Goal: Use online tool/utility

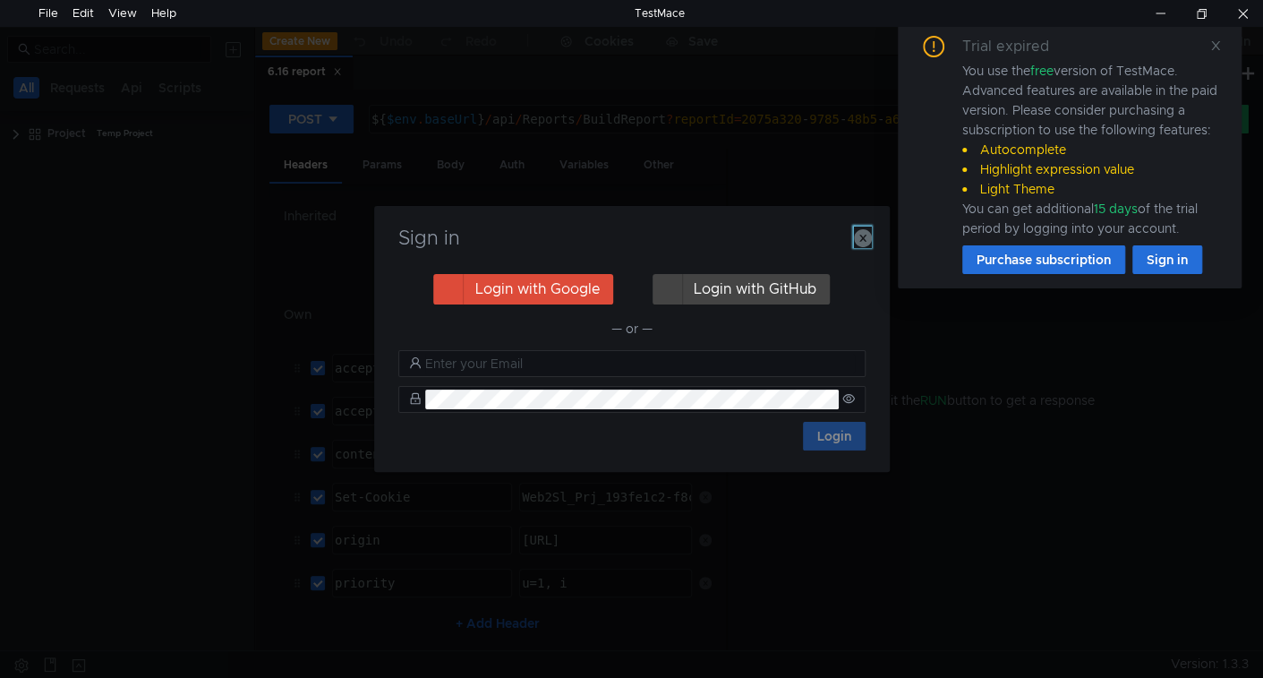
click at [865, 243] on icon "button" at bounding box center [863, 238] width 18 height 18
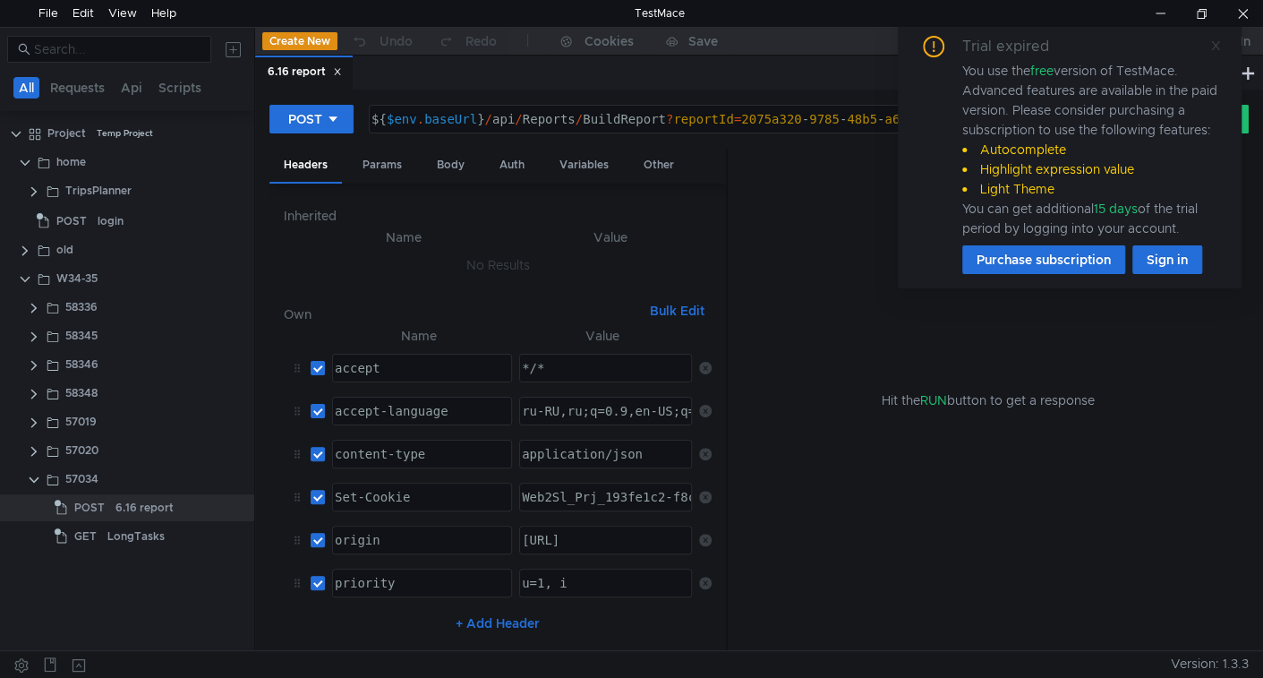
drag, startPoint x: 1215, startPoint y: 45, endPoint x: 1169, endPoint y: 92, distance: 66.5
click at [1214, 45] on icon at bounding box center [1215, 45] width 13 height 13
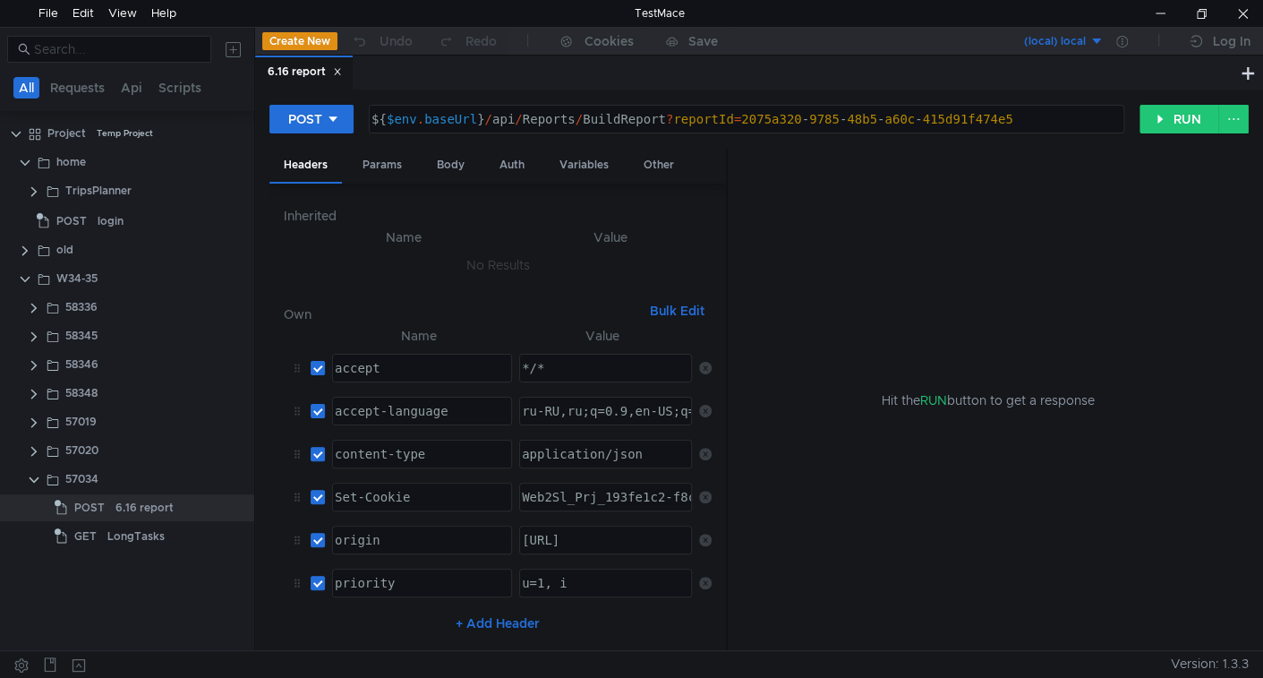
drag, startPoint x: 810, startPoint y: 320, endPoint x: 772, endPoint y: 362, distance: 56.4
click at [810, 320] on div "Hit the RUN button to get a response" at bounding box center [988, 400] width 478 height 503
click at [1188, 128] on button "RUN" at bounding box center [1179, 119] width 80 height 29
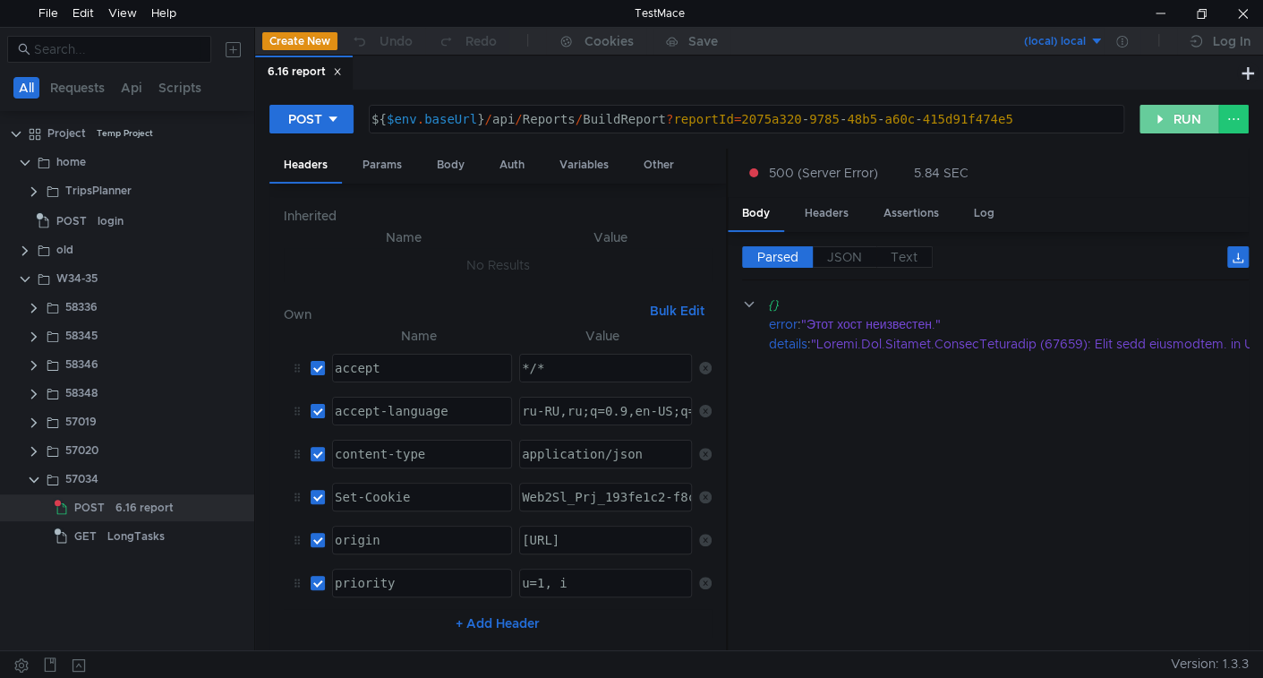
click at [1193, 126] on button "RUN" at bounding box center [1179, 119] width 80 height 29
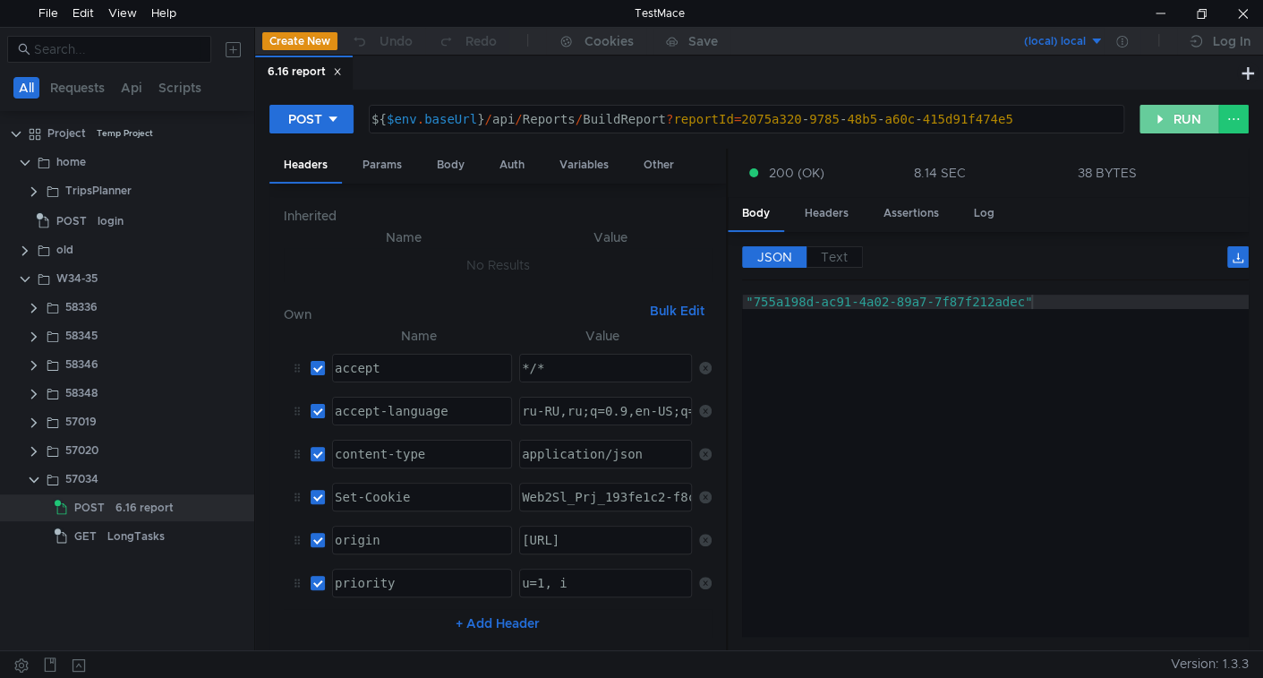
click at [1180, 129] on button "RUN" at bounding box center [1179, 119] width 80 height 29
click at [1180, 114] on button "RUN" at bounding box center [1179, 119] width 80 height 29
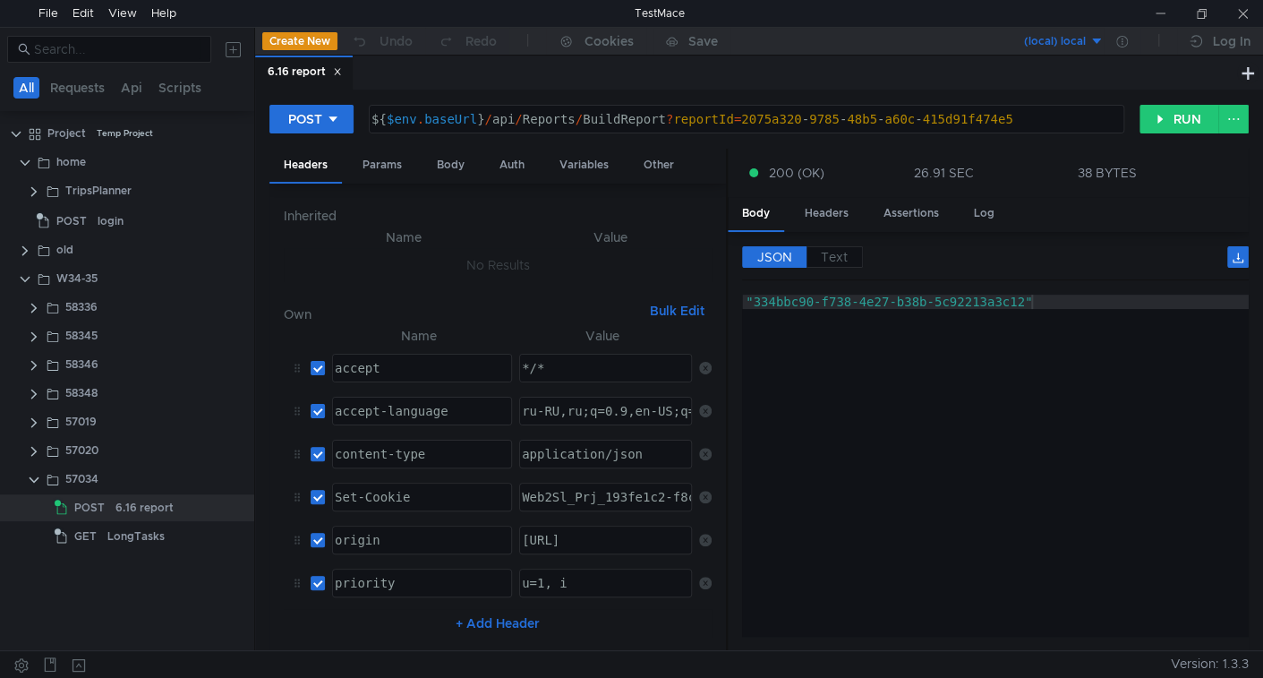
click at [868, 431] on div ""334bbc90-f738-4e27-b38b-5c92213a3c12"" at bounding box center [995, 479] width 507 height 371
type textarea ""334bbc90-f738-4e27-b38b-5c92213a3c12""
click at [1153, 121] on button "RUN" at bounding box center [1179, 119] width 80 height 29
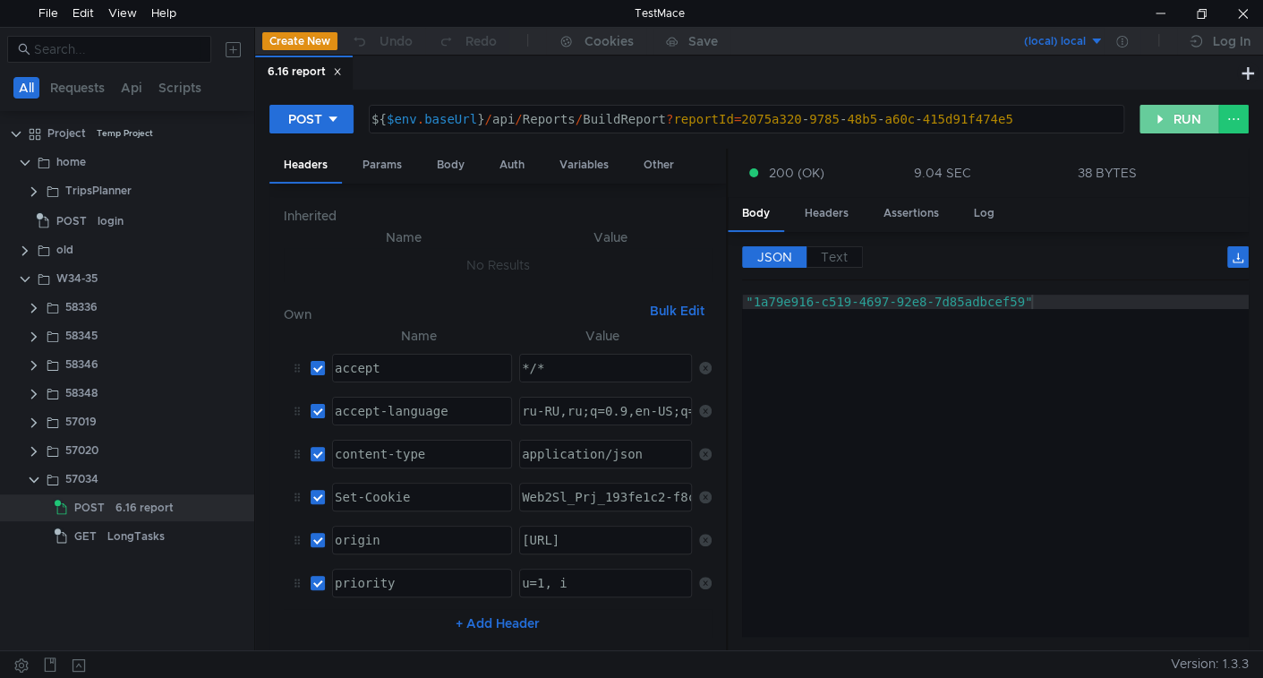
click at [1165, 123] on button "RUN" at bounding box center [1179, 119] width 80 height 29
click at [1167, 120] on button "RUN" at bounding box center [1179, 119] width 80 height 29
click at [1170, 115] on button "RUN" at bounding box center [1179, 119] width 80 height 29
